Goal: Transaction & Acquisition: Purchase product/service

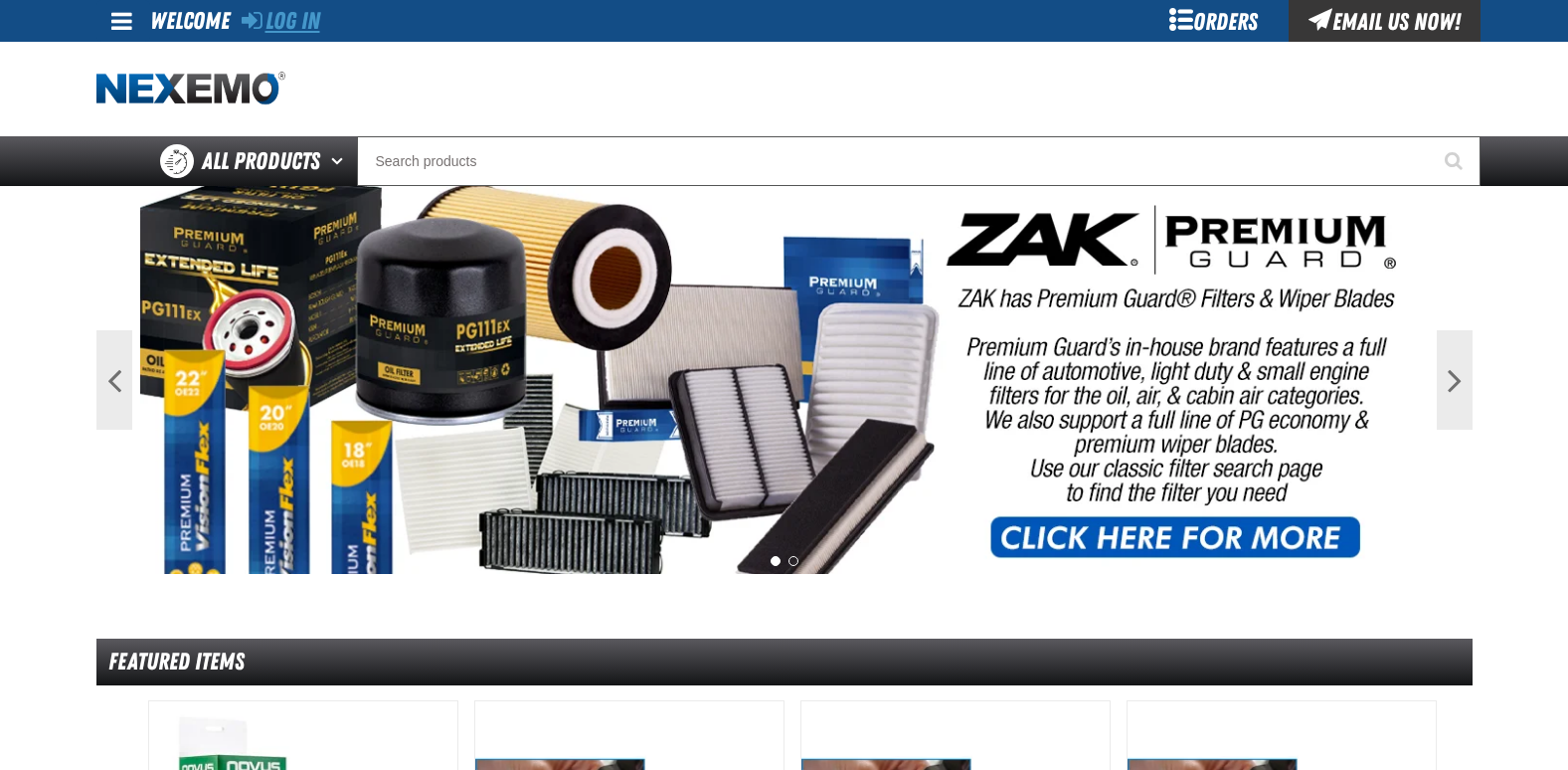
click at [307, 24] on link "Log In" at bounding box center [281, 21] width 79 height 28
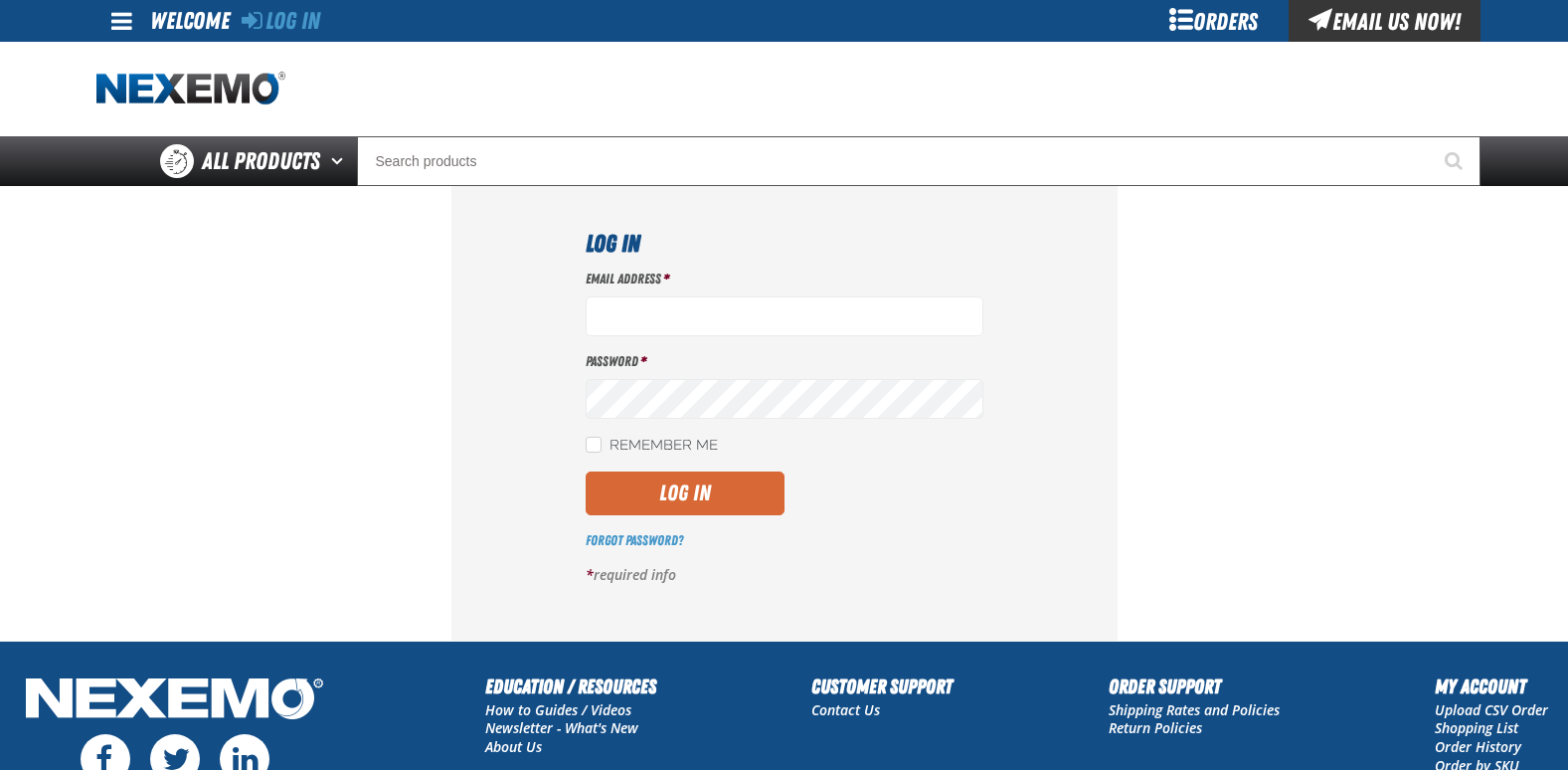
type input "[EMAIL_ADDRESS][DOMAIN_NAME]"
click at [713, 492] on button "Log In" at bounding box center [685, 494] width 199 height 44
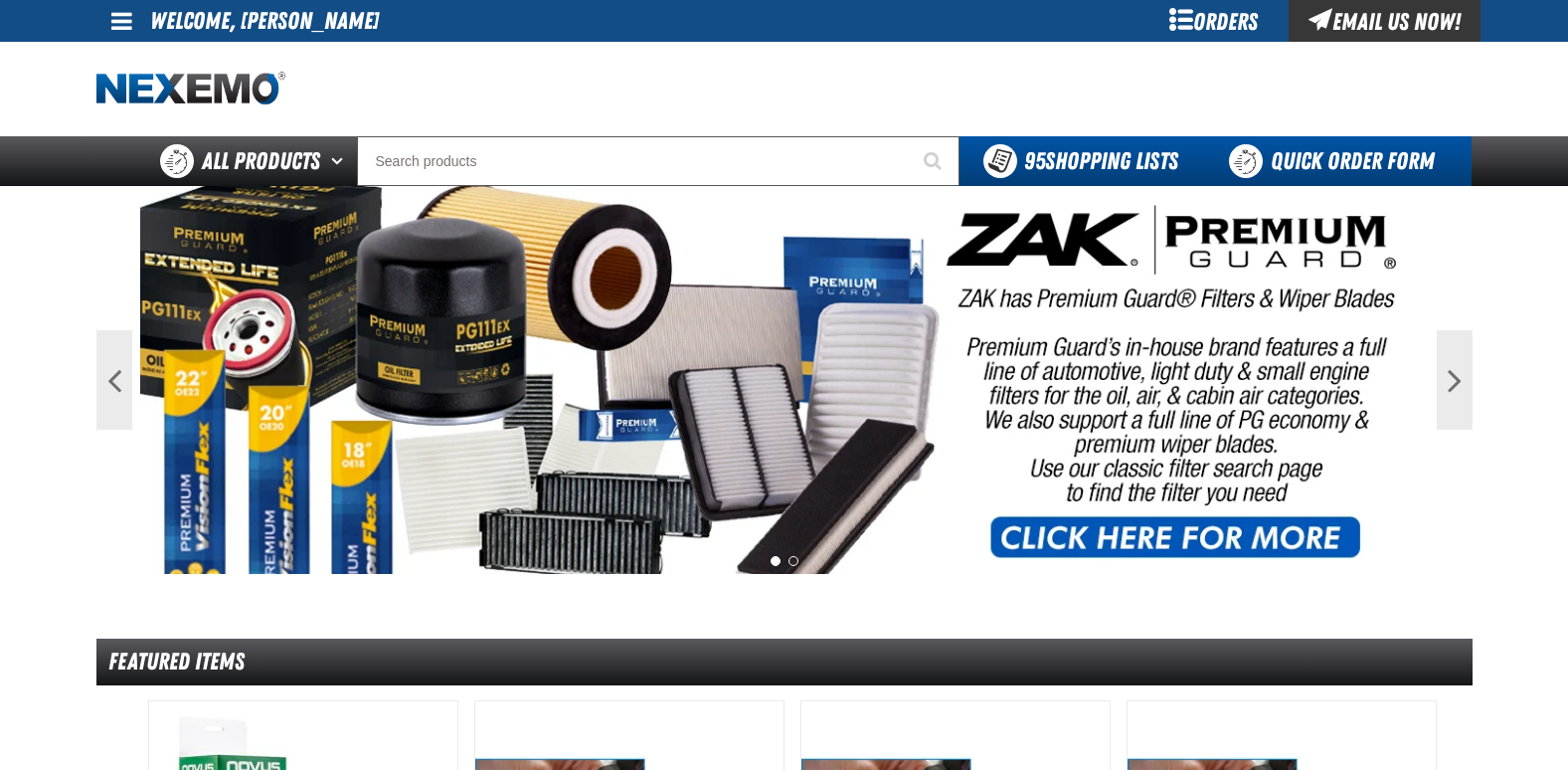
click at [1300, 157] on link "Quick Order Form" at bounding box center [1337, 161] width 270 height 50
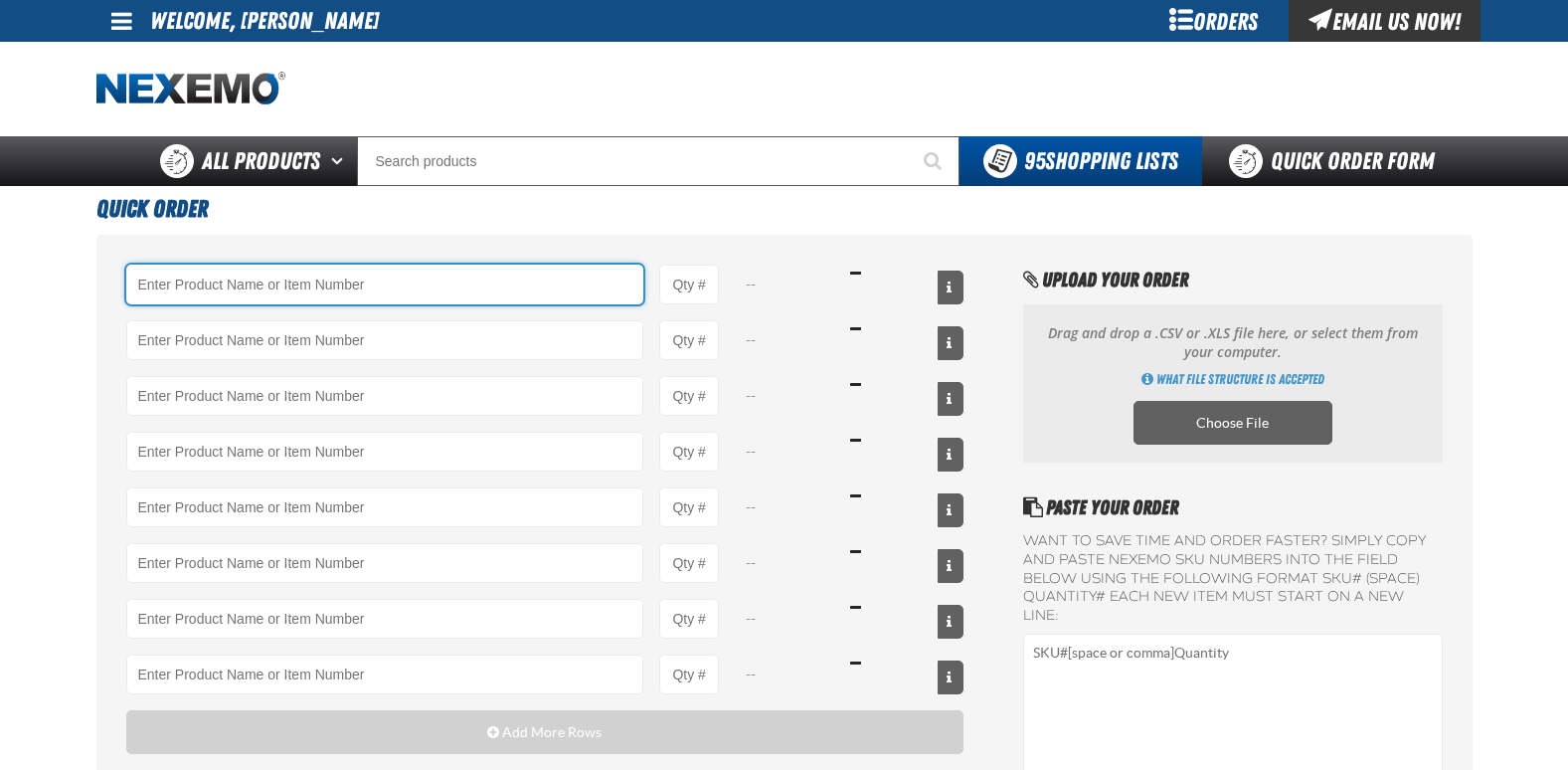
click at [207, 283] on input "Product" at bounding box center [385, 285] width 518 height 40
type input "8"
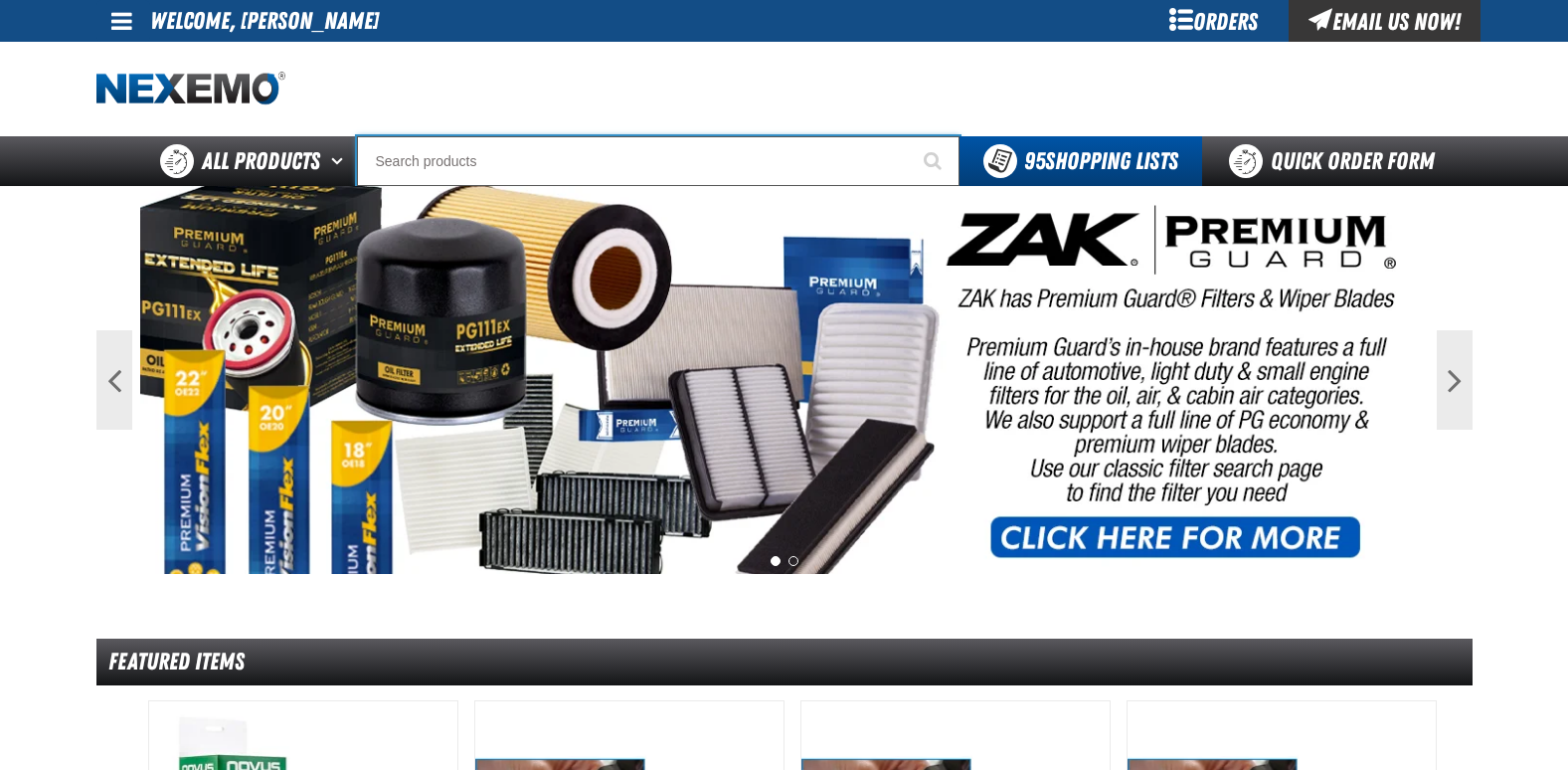
click at [438, 154] on input "Search" at bounding box center [658, 161] width 603 height 50
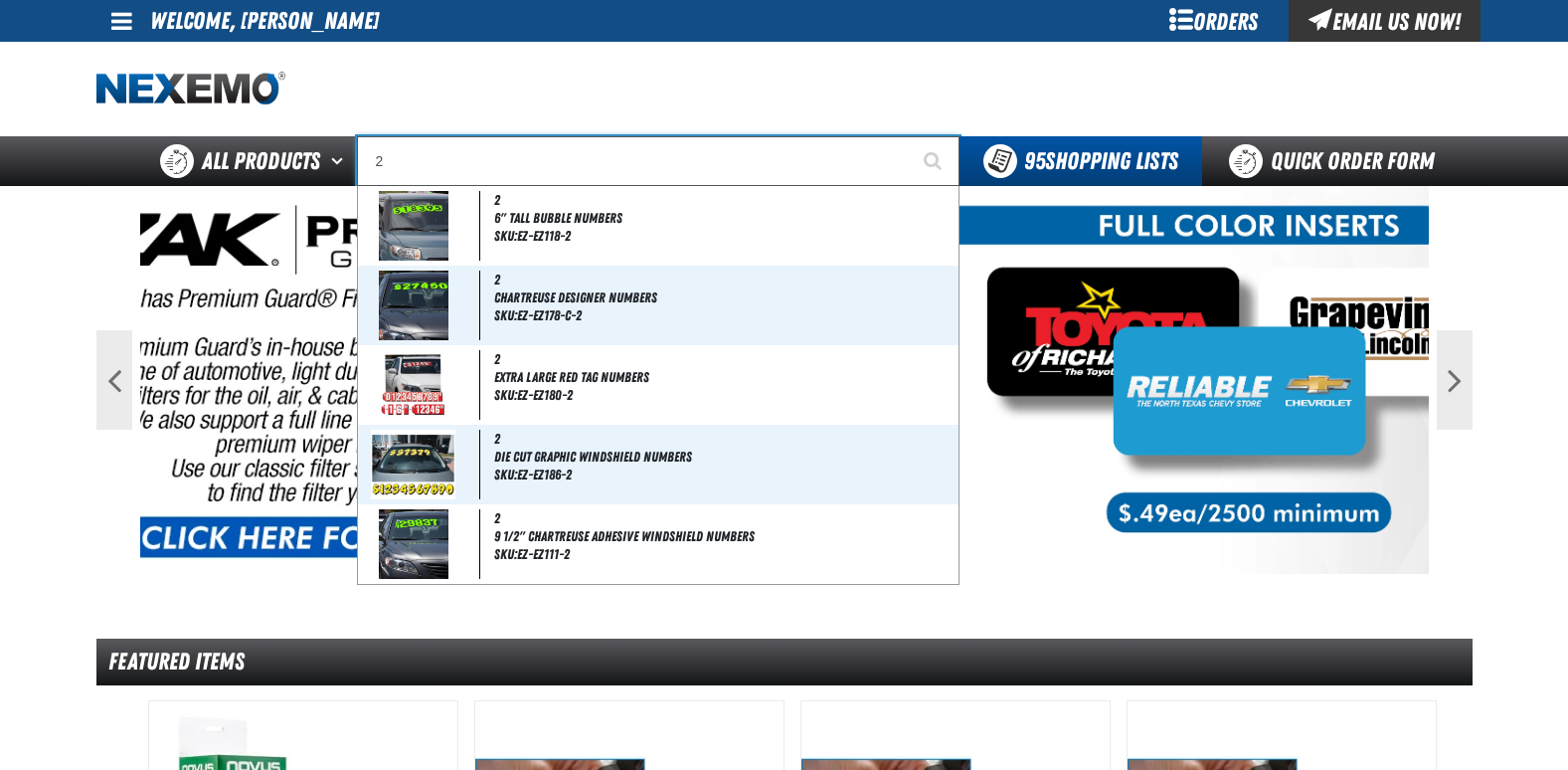
type input "2""
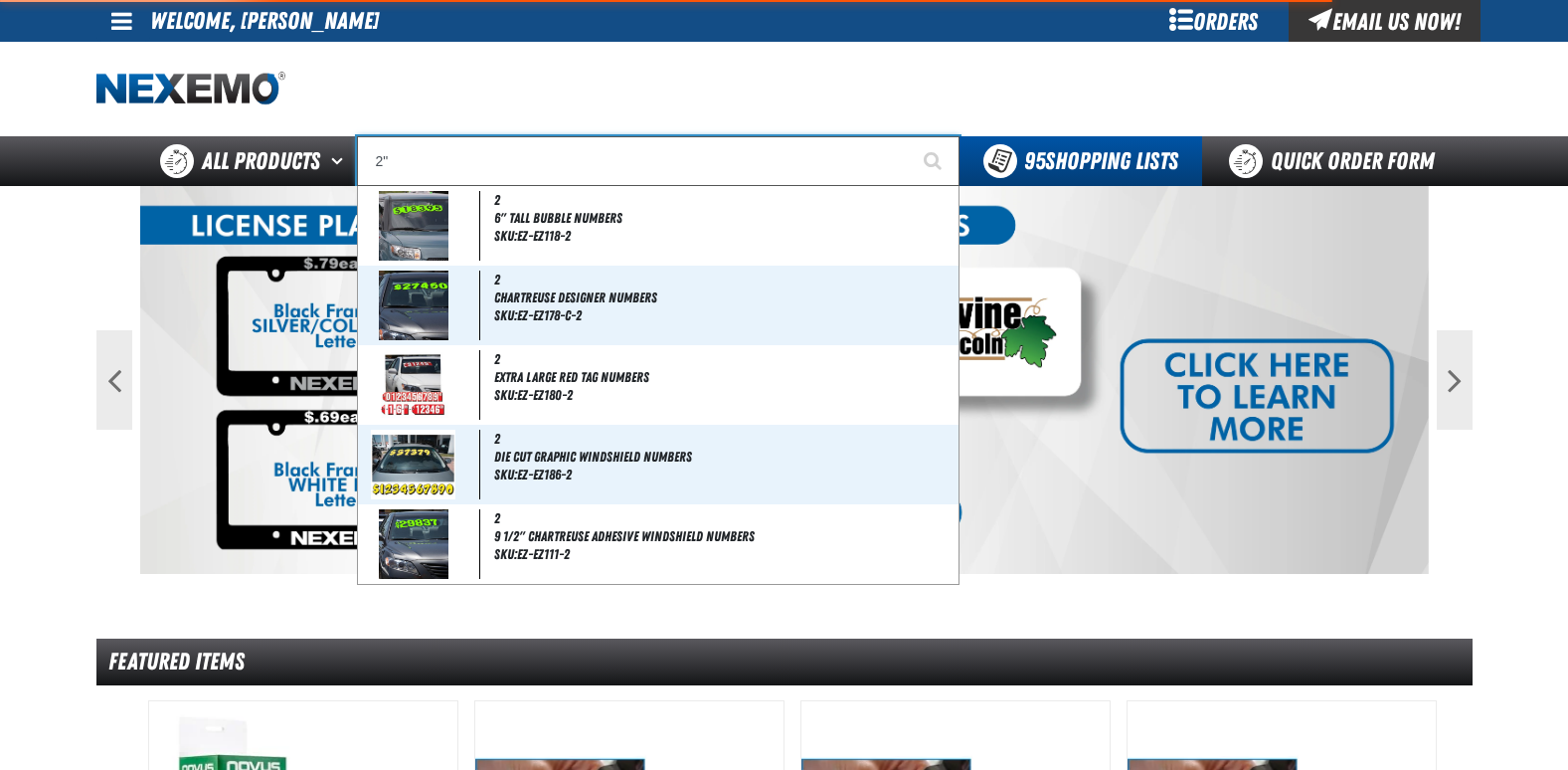
type input "2" FUSION'S PPF HORNET DETAIL PADDLE SQUEEGEE"
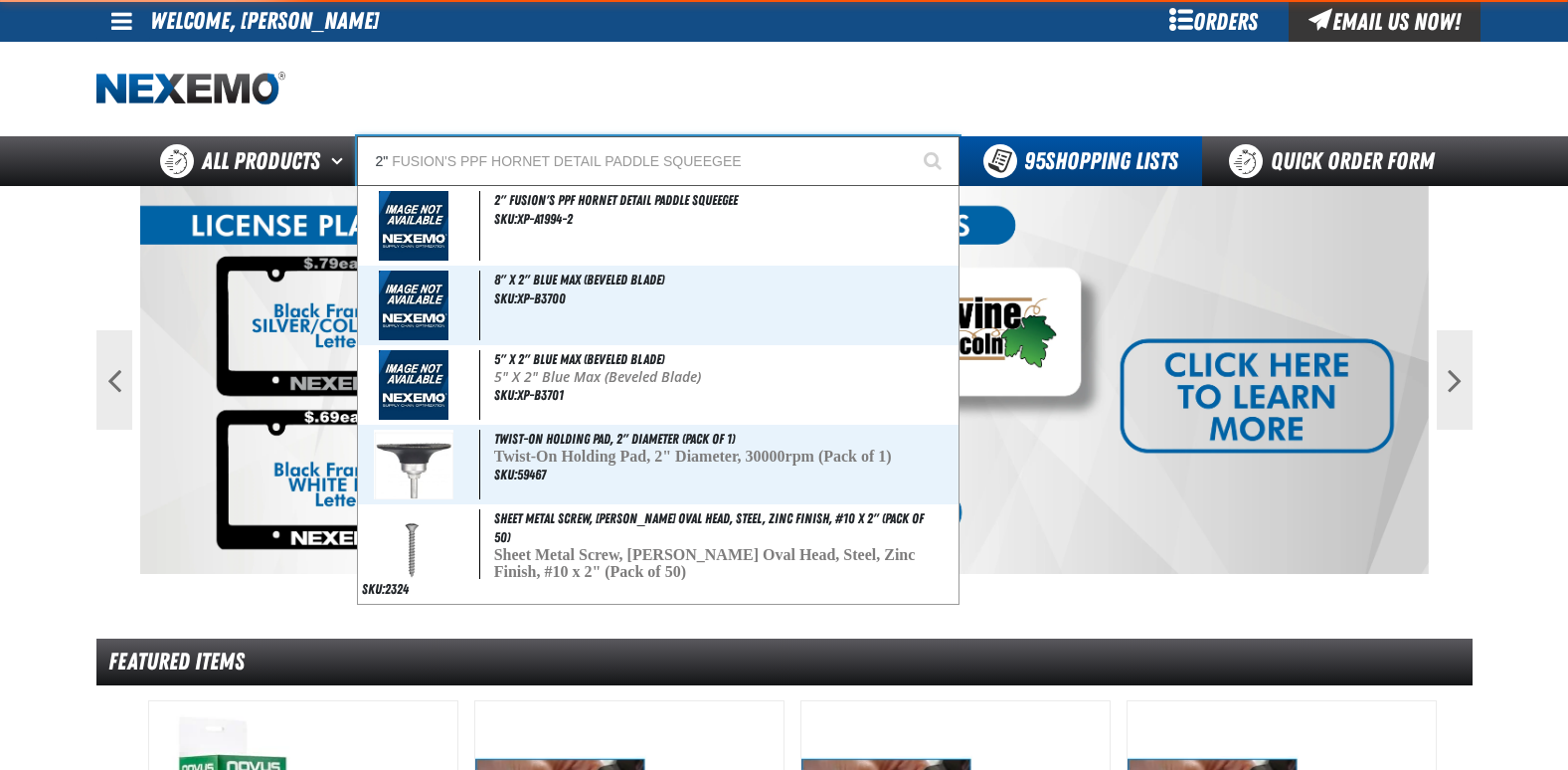
type input "2""
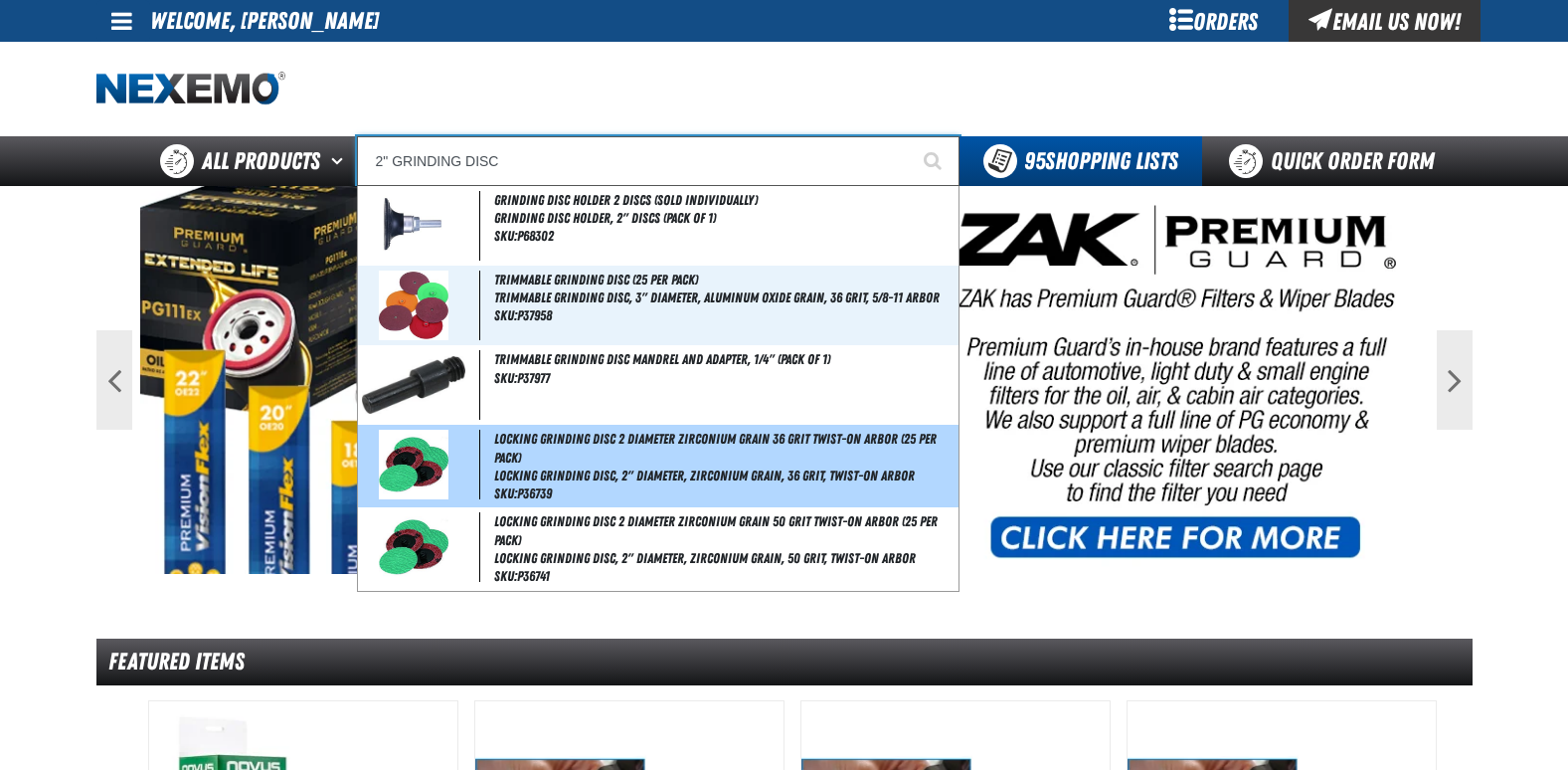
click at [750, 436] on span "Locking Grinding Disc 2 Diameter Zirconium Grain 36 Grit Twist-On Arbor (25 per…" at bounding box center [716, 448] width 443 height 35
type input "Locking Grinding Disc 2 Diameter Zirconium Grain 36 Grit Twist-On Arbor (25 per…"
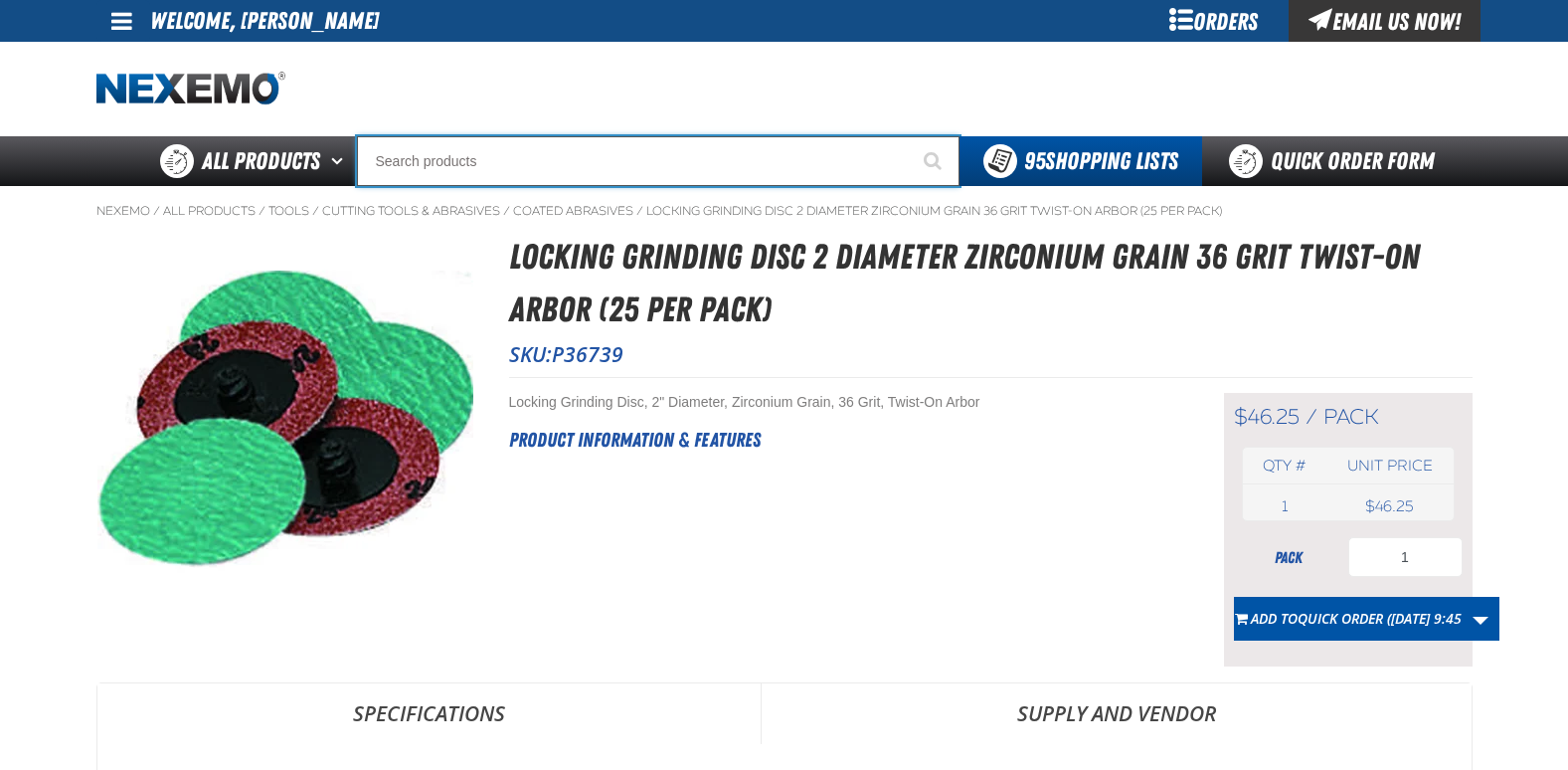
click at [462, 151] on input "Search" at bounding box center [658, 161] width 603 height 50
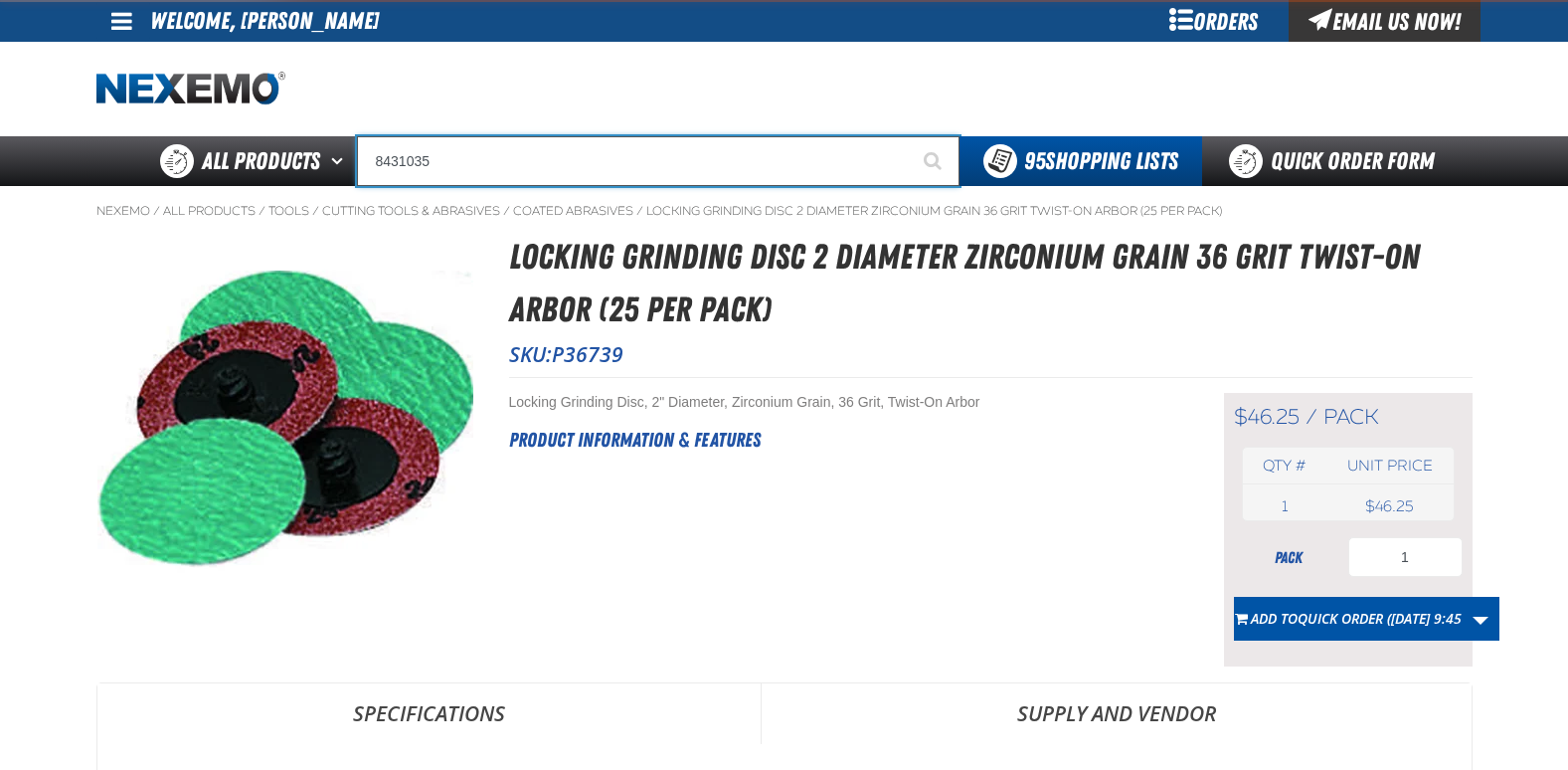
type input "8431035"
click at [909, 136] on button "Start Searching" at bounding box center [934, 161] width 50 height 50
